Goal: Navigation & Orientation: Find specific page/section

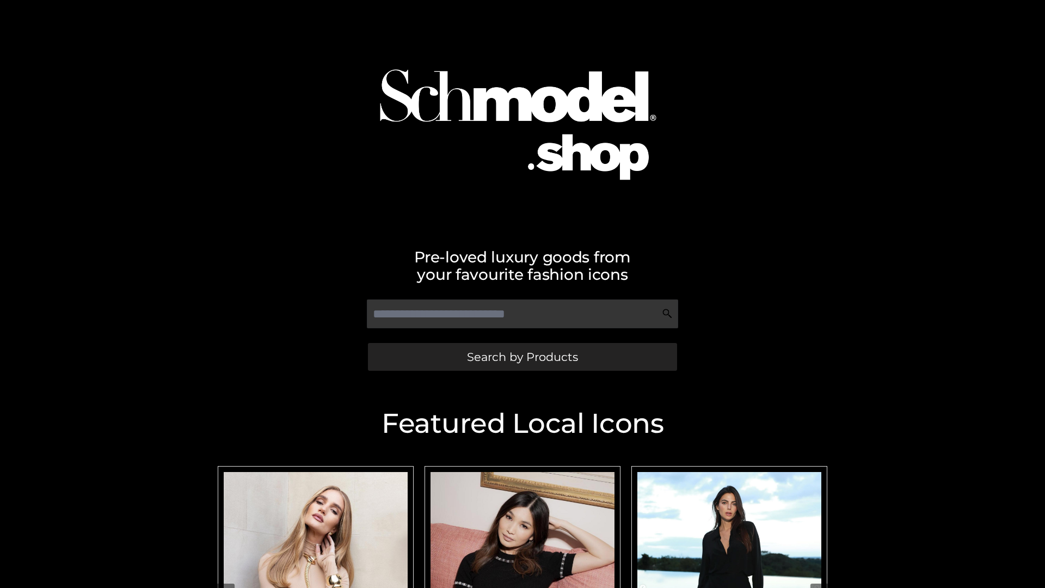
click at [522, 357] on span "Search by Products" at bounding box center [522, 356] width 111 height 11
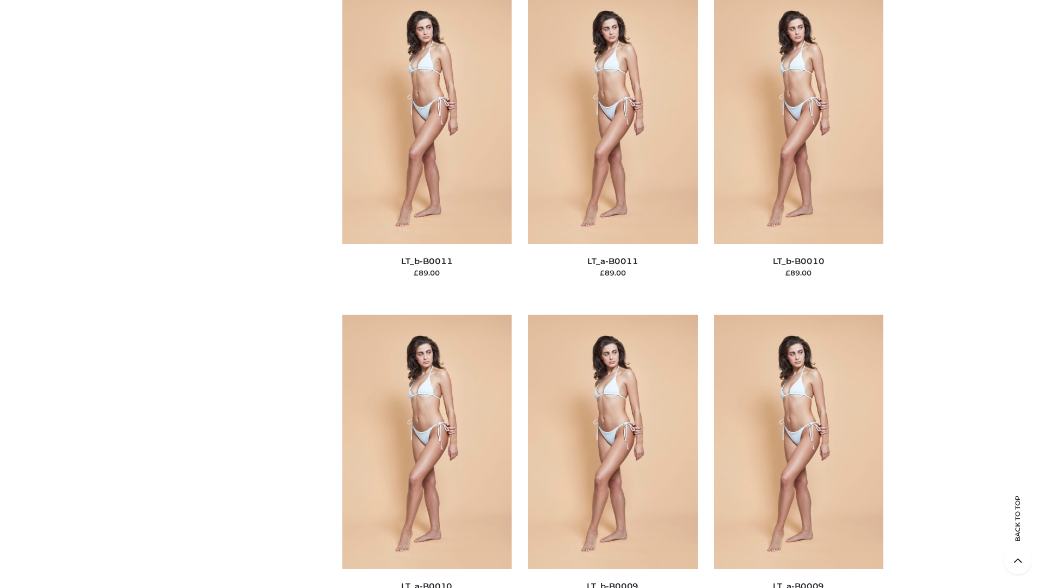
scroll to position [4889, 0]
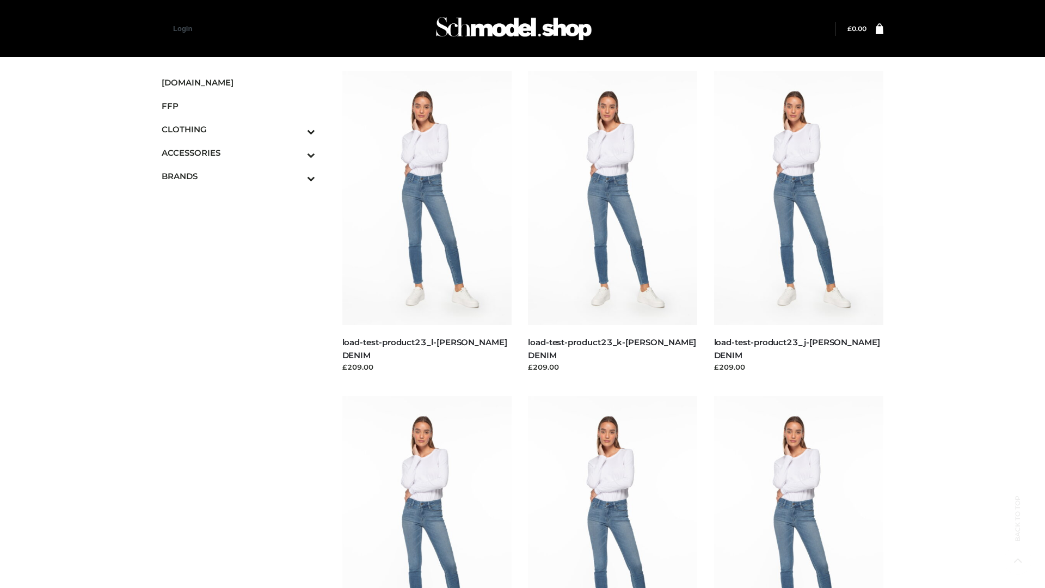
scroll to position [955, 0]
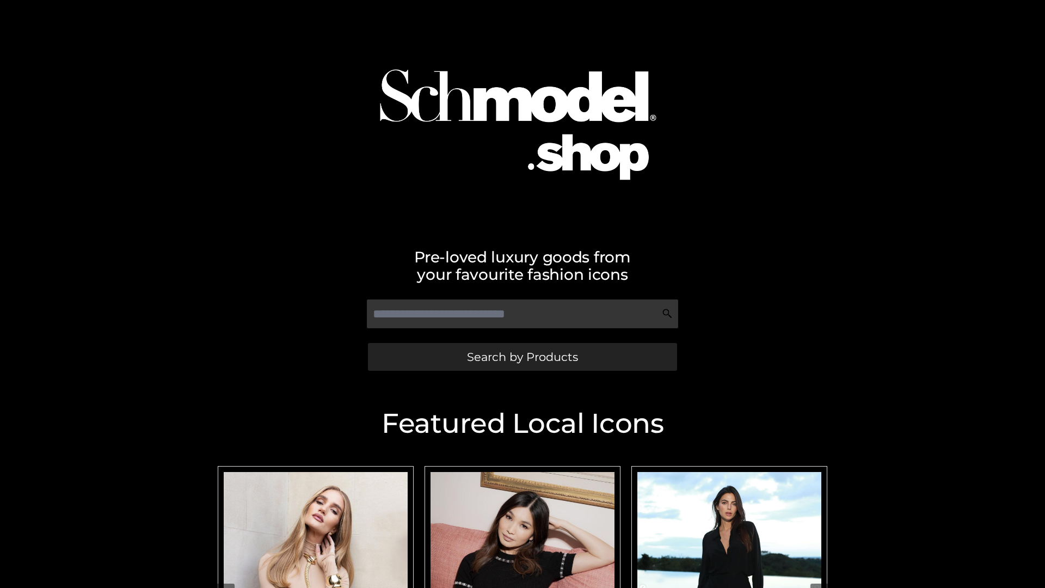
click at [522, 357] on span "Search by Products" at bounding box center [522, 356] width 111 height 11
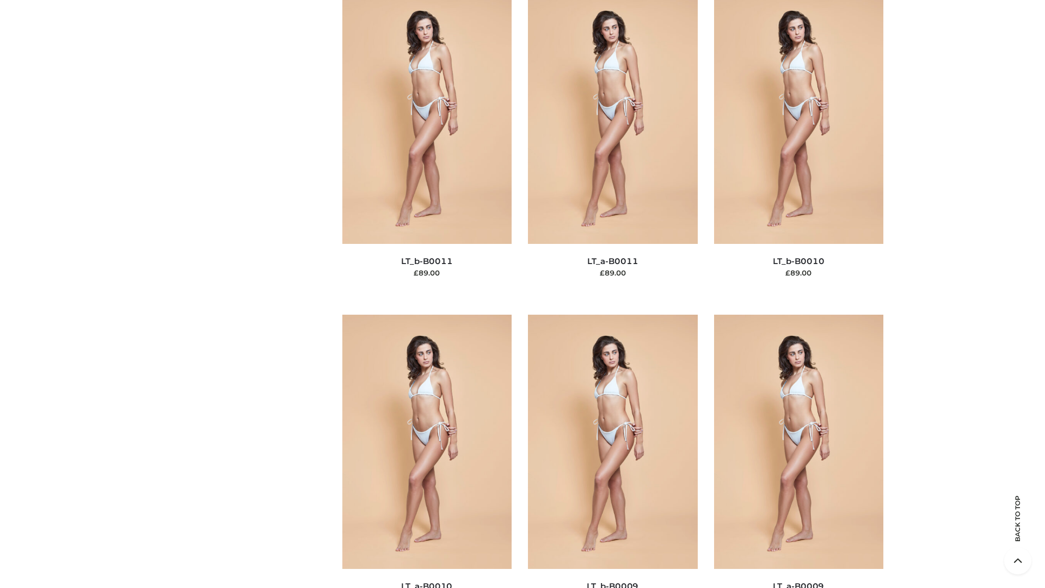
scroll to position [4889, 0]
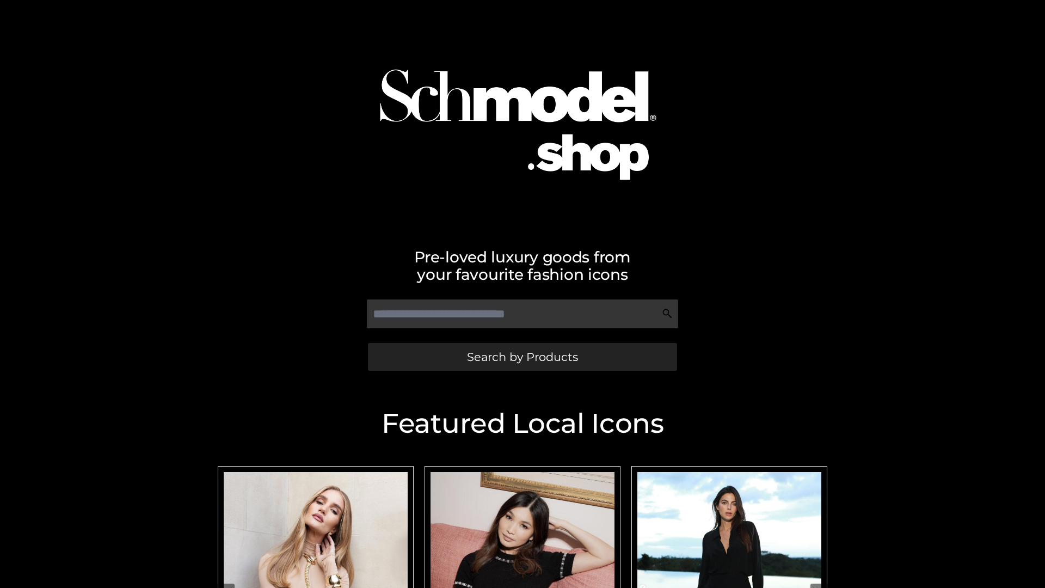
click at [522, 357] on span "Search by Products" at bounding box center [522, 356] width 111 height 11
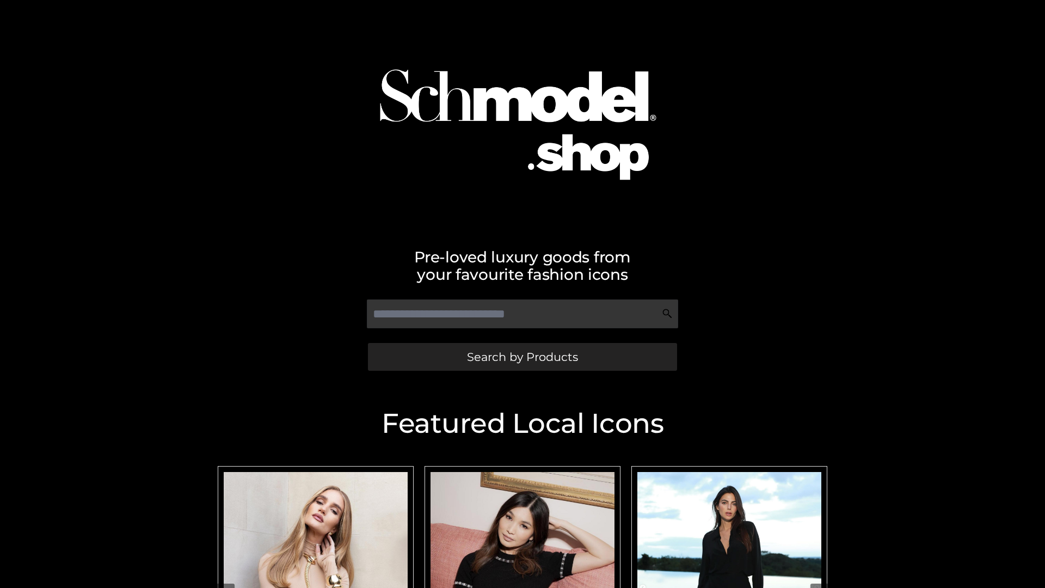
click at [522, 357] on span "Search by Products" at bounding box center [522, 356] width 111 height 11
